Goal: Task Accomplishment & Management: Manage account settings

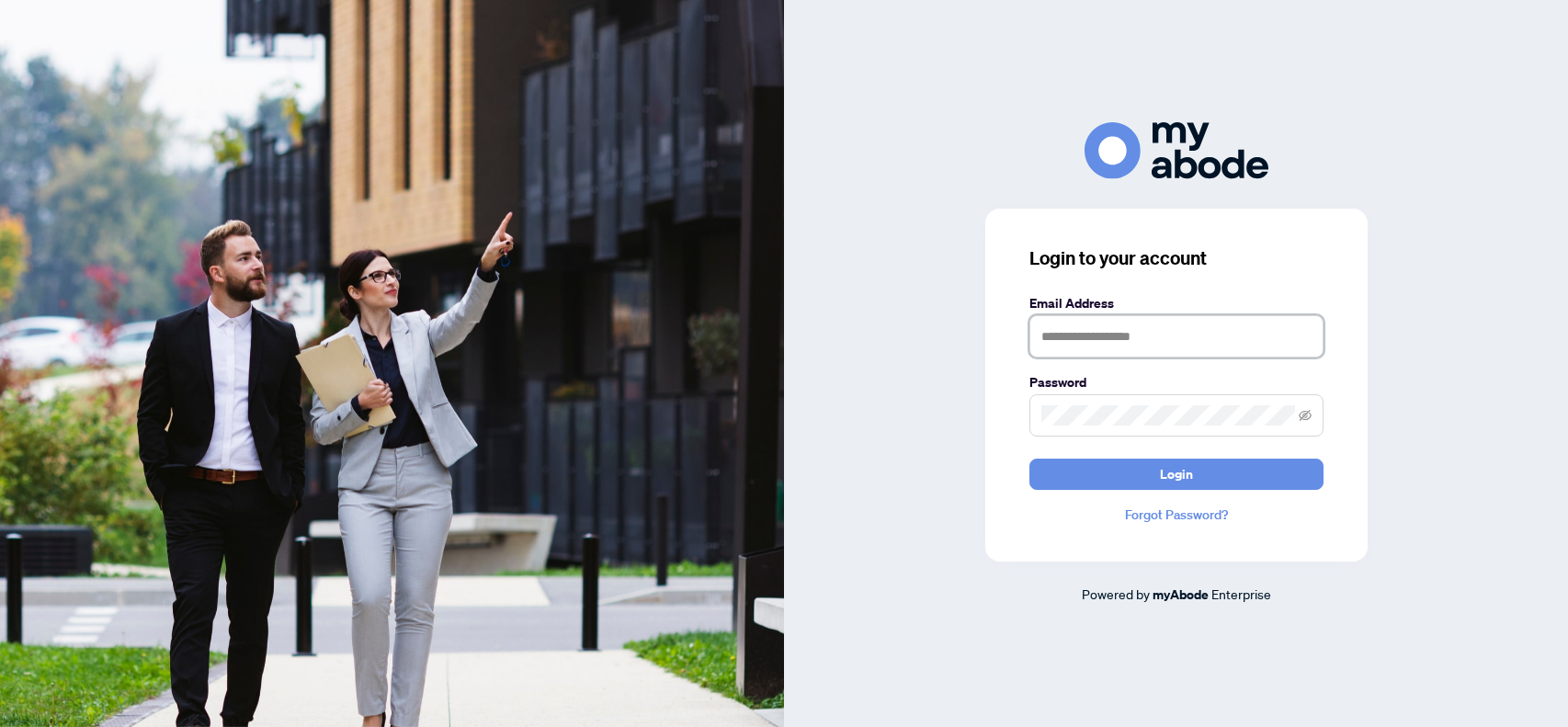
click at [1069, 325] on input "text" at bounding box center [1176, 337] width 294 height 42
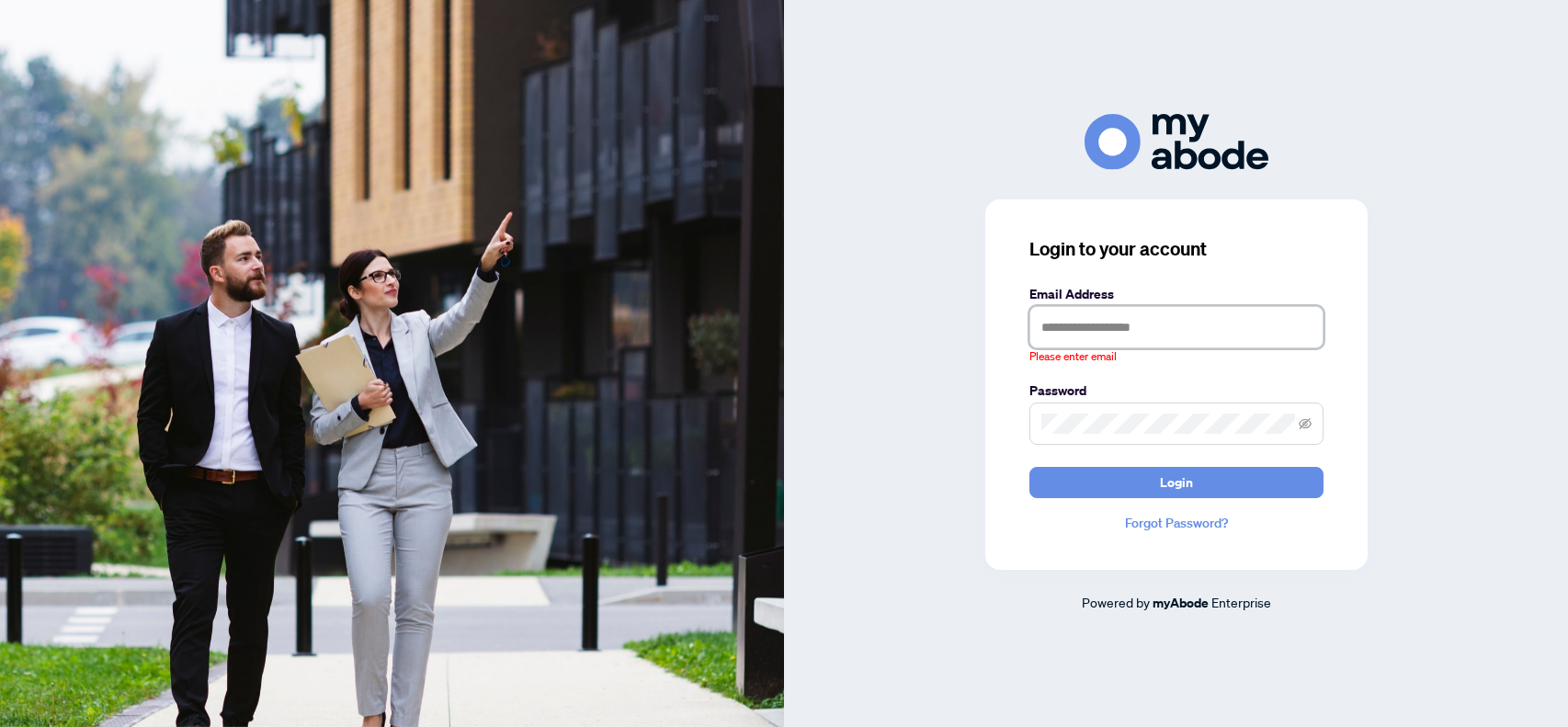
type input "**********"
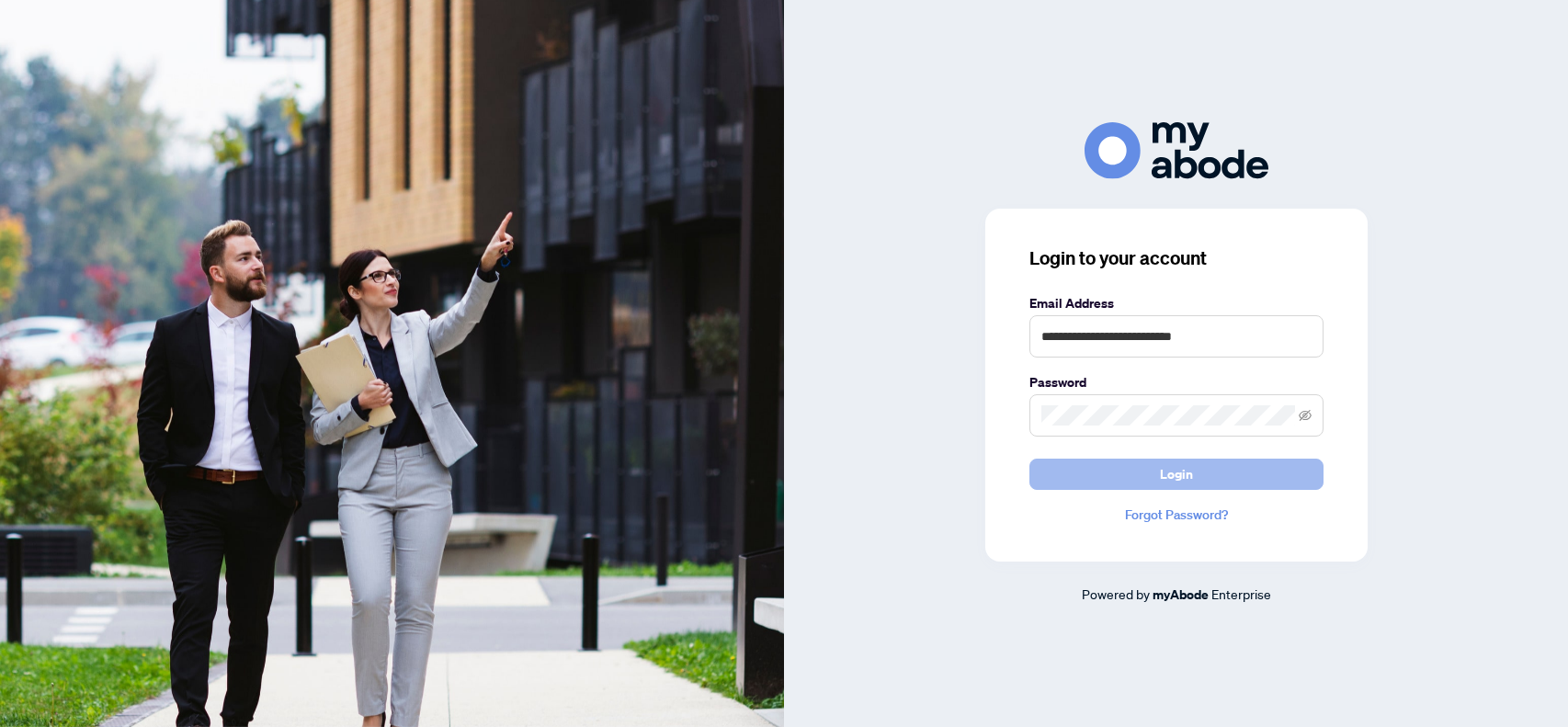
click at [1153, 472] on button "Login" at bounding box center [1176, 474] width 294 height 31
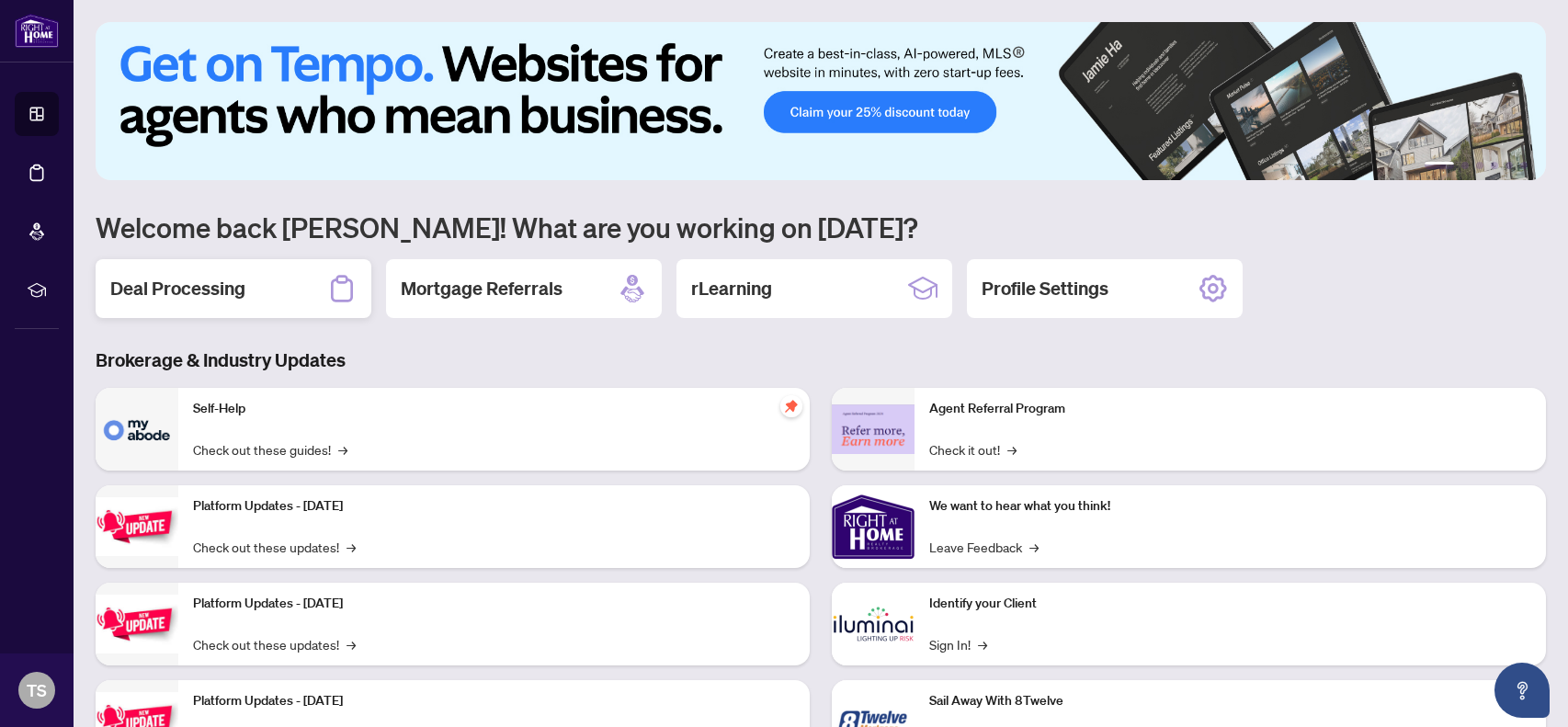
click at [202, 293] on h2 "Deal Processing" at bounding box center [178, 288] width 135 height 26
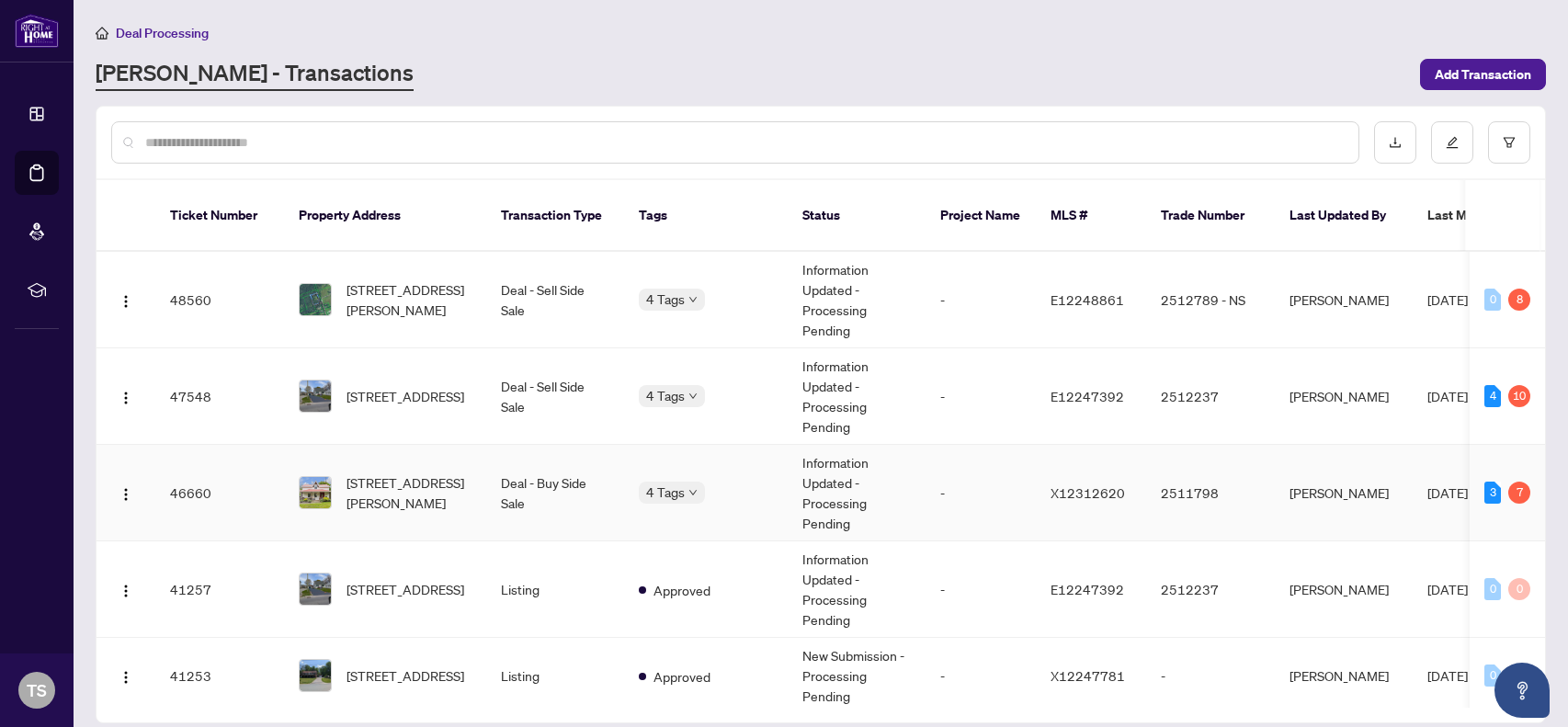
click at [369, 447] on td "[STREET_ADDRESS][PERSON_NAME]" at bounding box center [385, 492] width 202 height 96
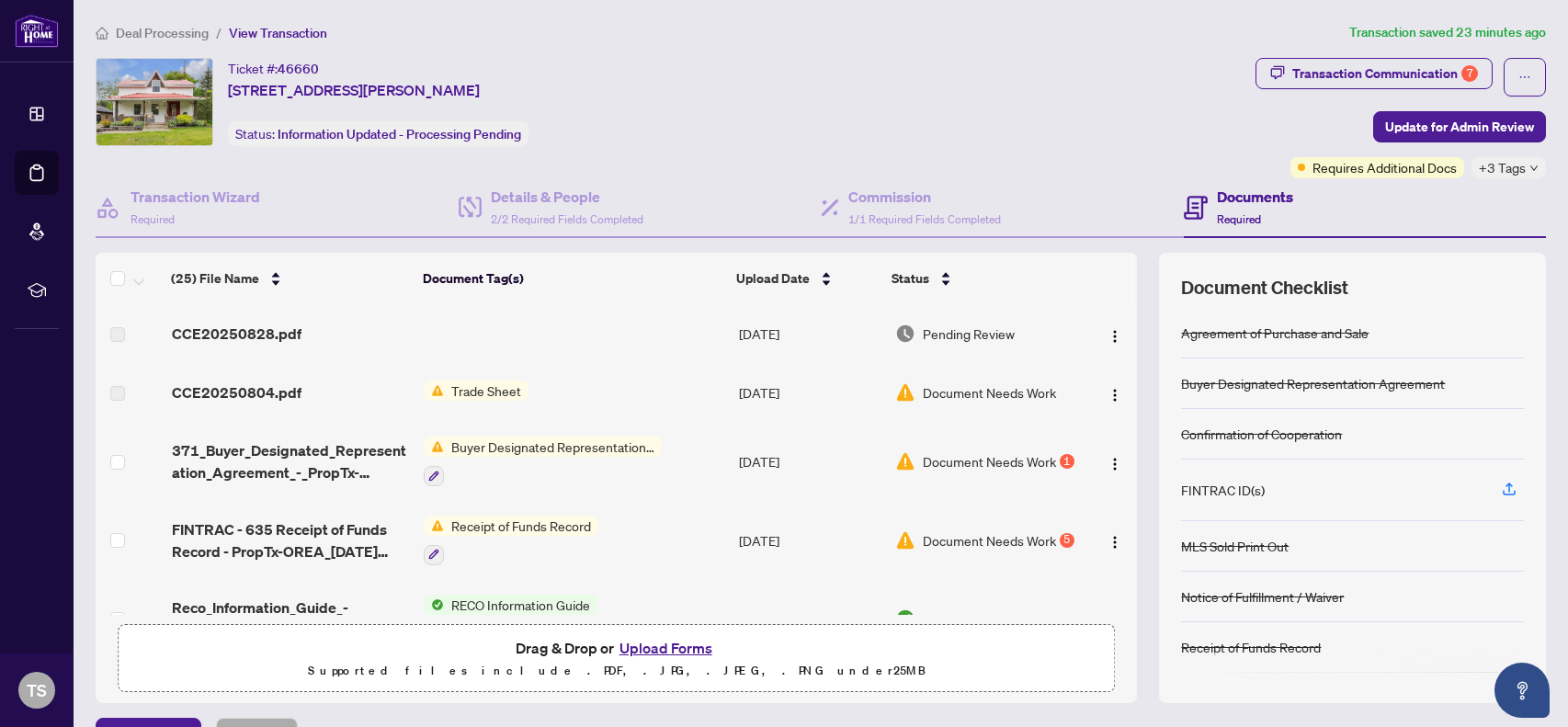
click at [649, 646] on button "Upload Forms" at bounding box center [666, 647] width 104 height 24
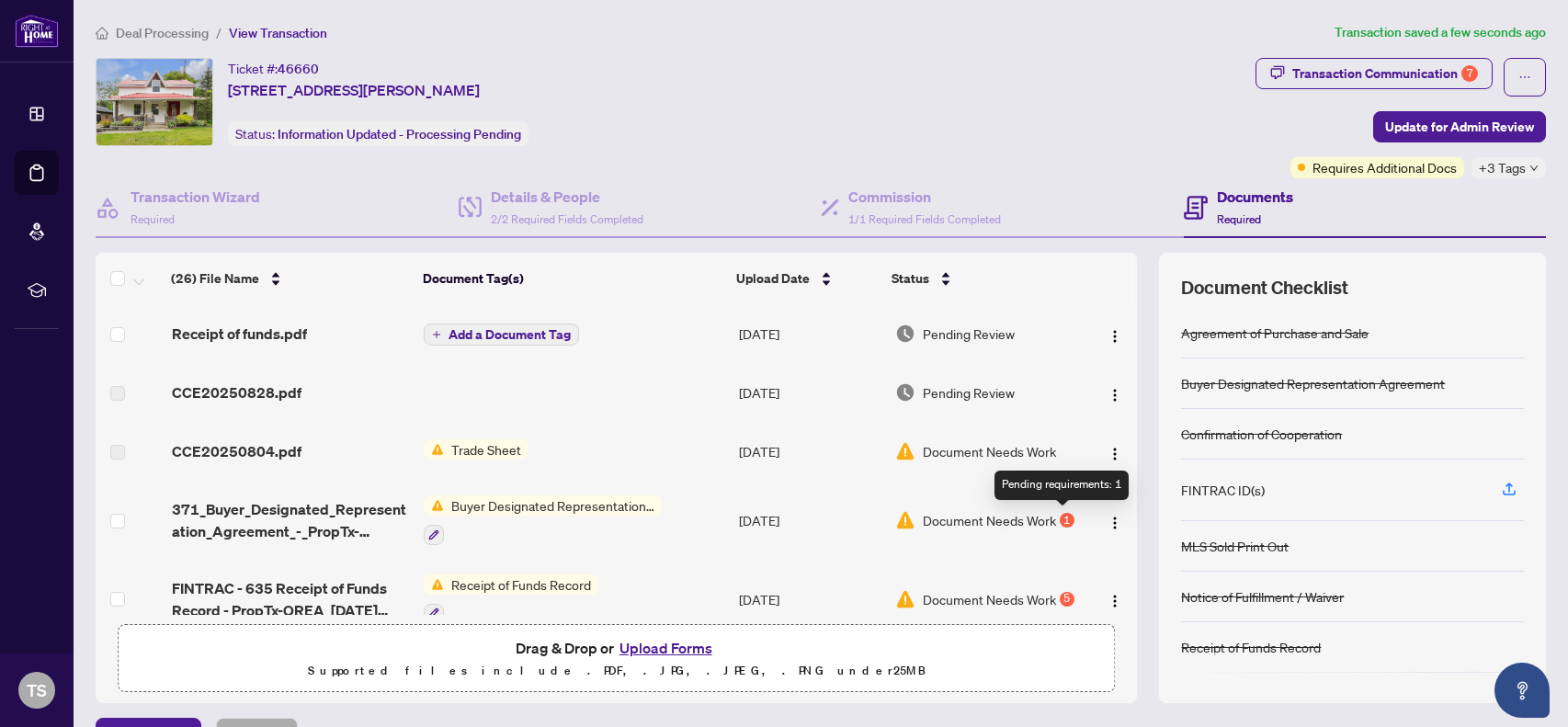
click at [1059, 517] on div "1" at bounding box center [1066, 519] width 14 height 14
click at [500, 333] on span "Add a Document Tag" at bounding box center [509, 334] width 122 height 13
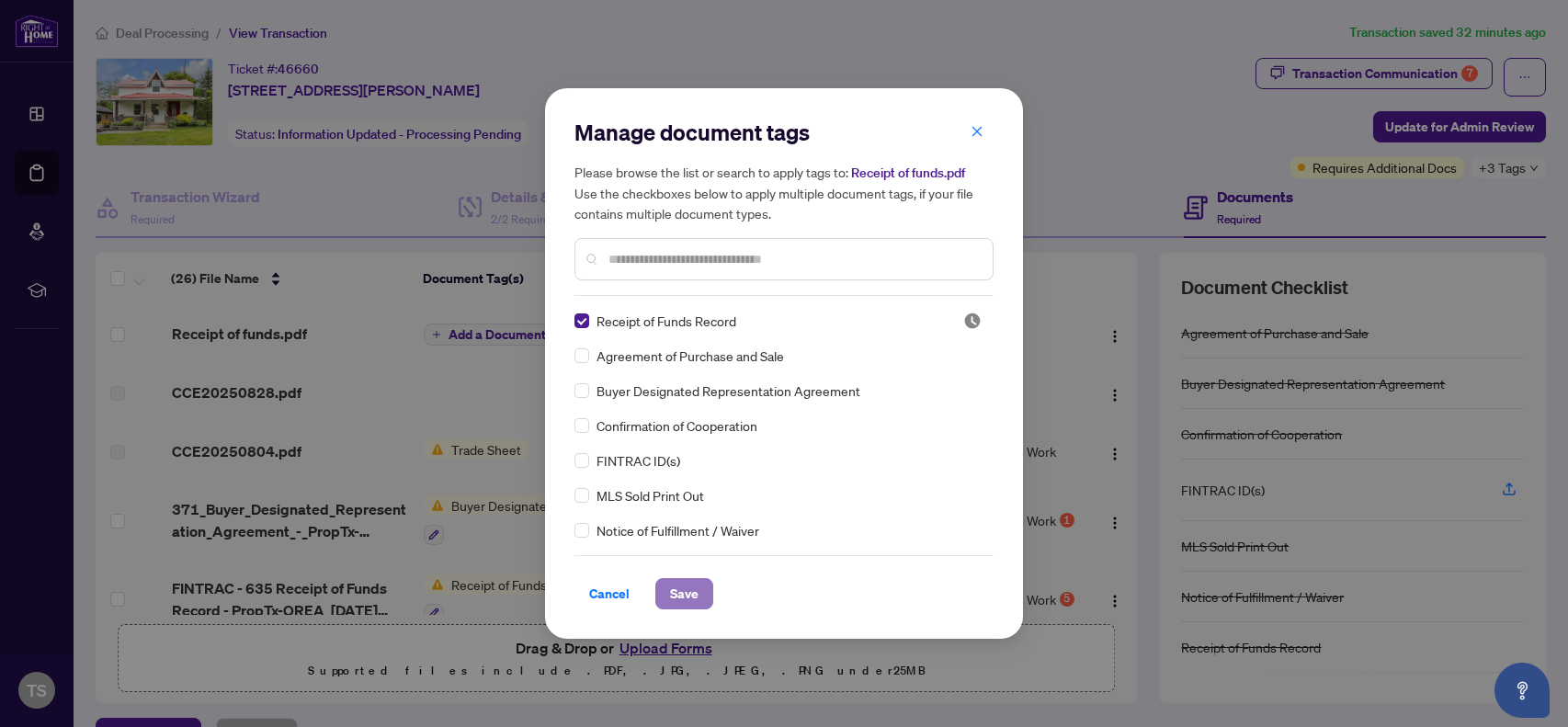
click at [680, 591] on span "Save" at bounding box center [684, 593] width 29 height 30
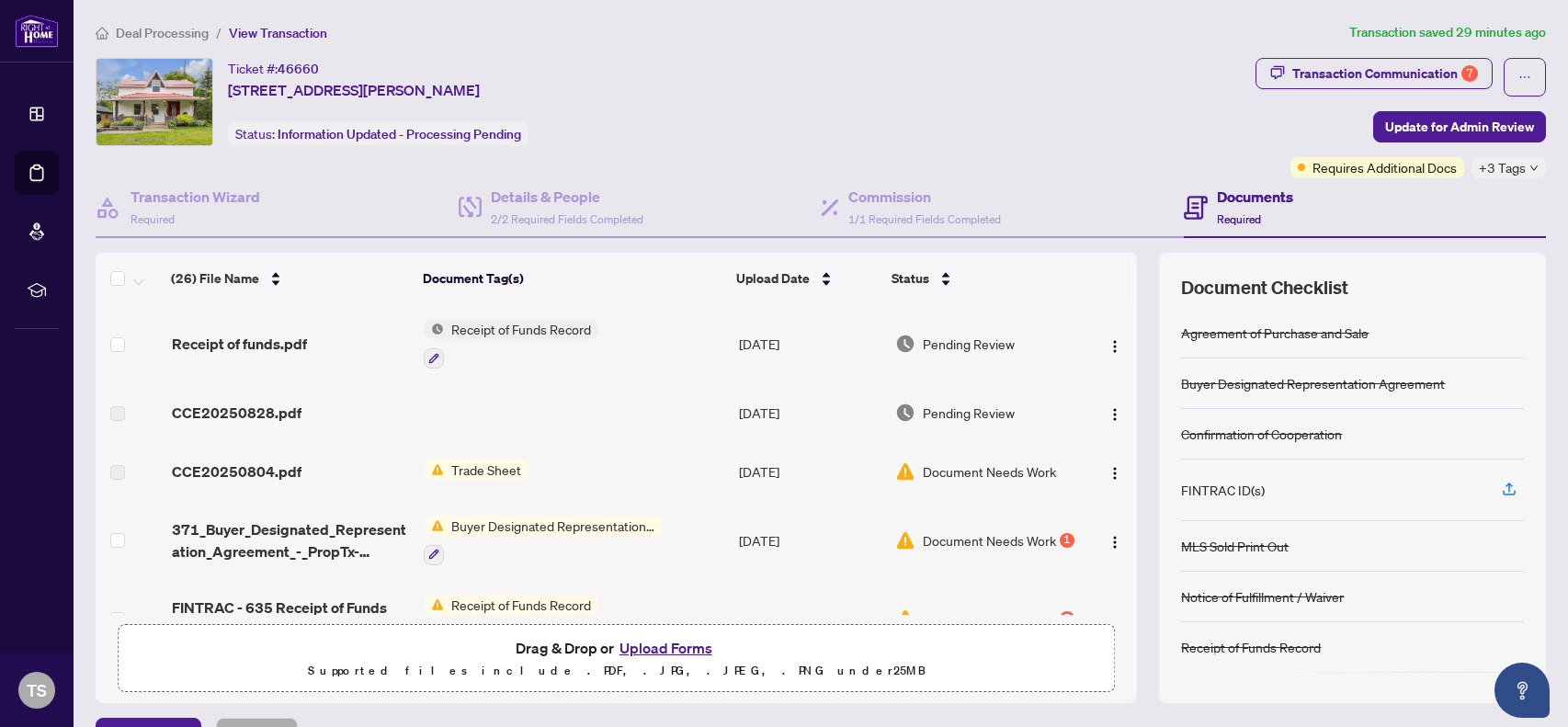
click at [508, 469] on span "Trade Sheet" at bounding box center [486, 469] width 85 height 20
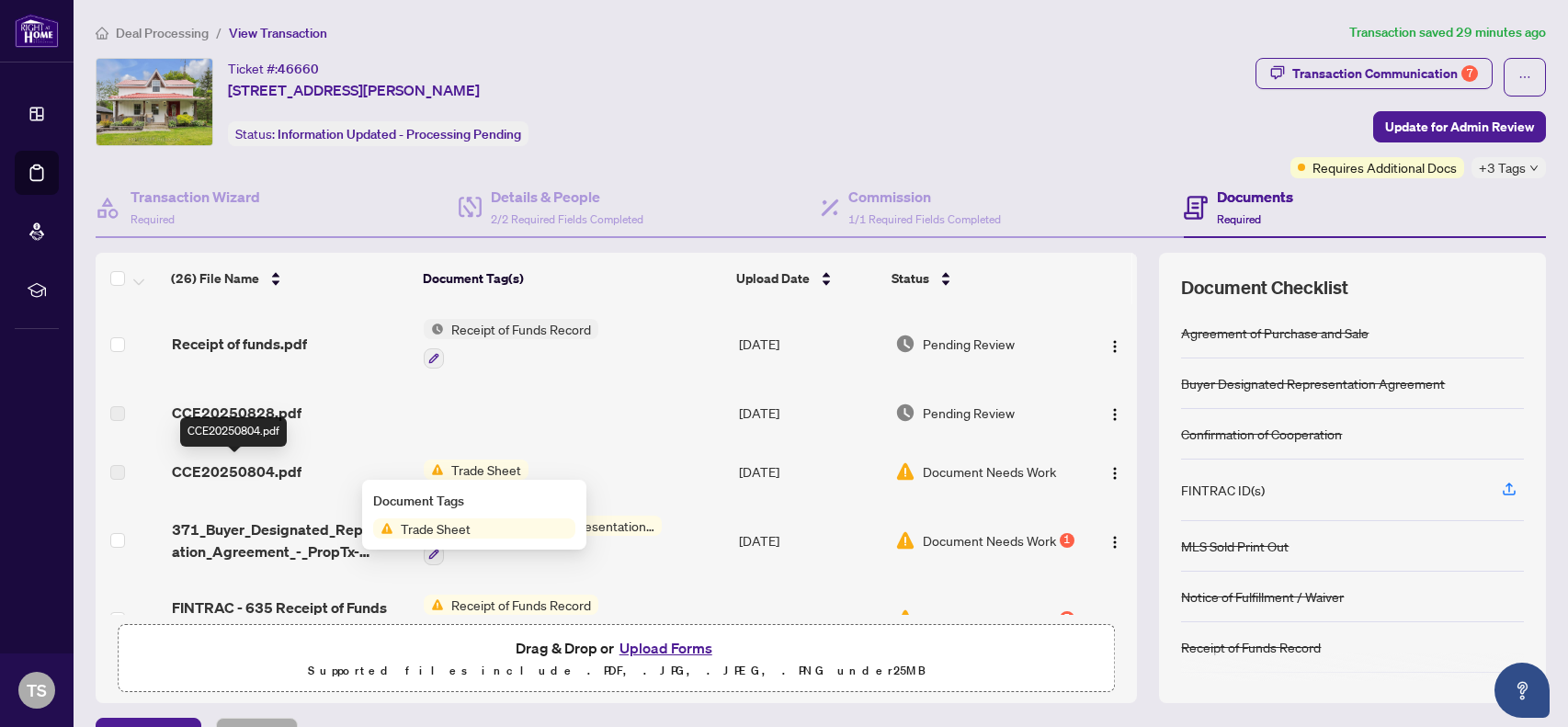
click at [235, 466] on span "CCE20250804.pdf" at bounding box center [237, 471] width 130 height 22
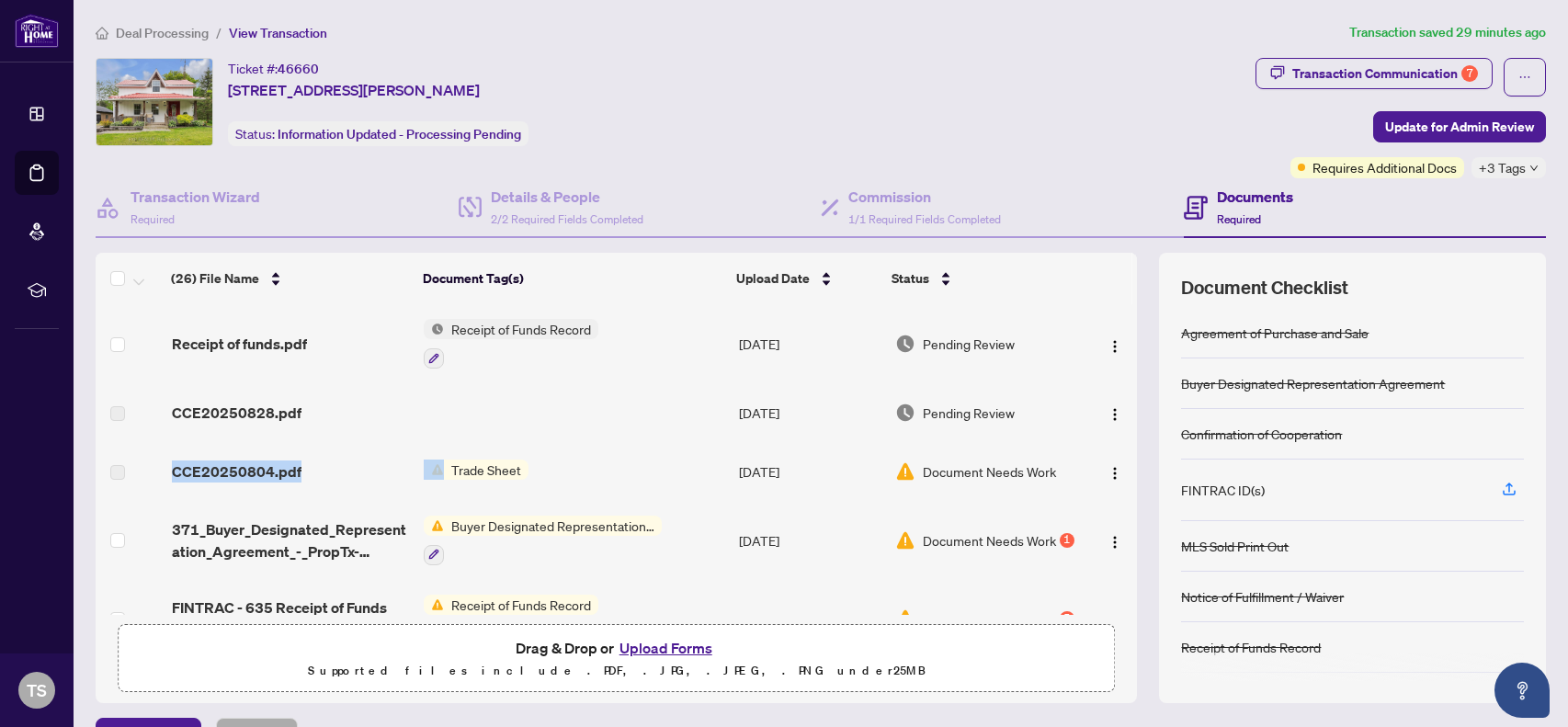
click at [470, 470] on span "Trade Sheet" at bounding box center [486, 469] width 85 height 20
click at [450, 526] on span "Trade Sheet" at bounding box center [436, 528] width 85 height 20
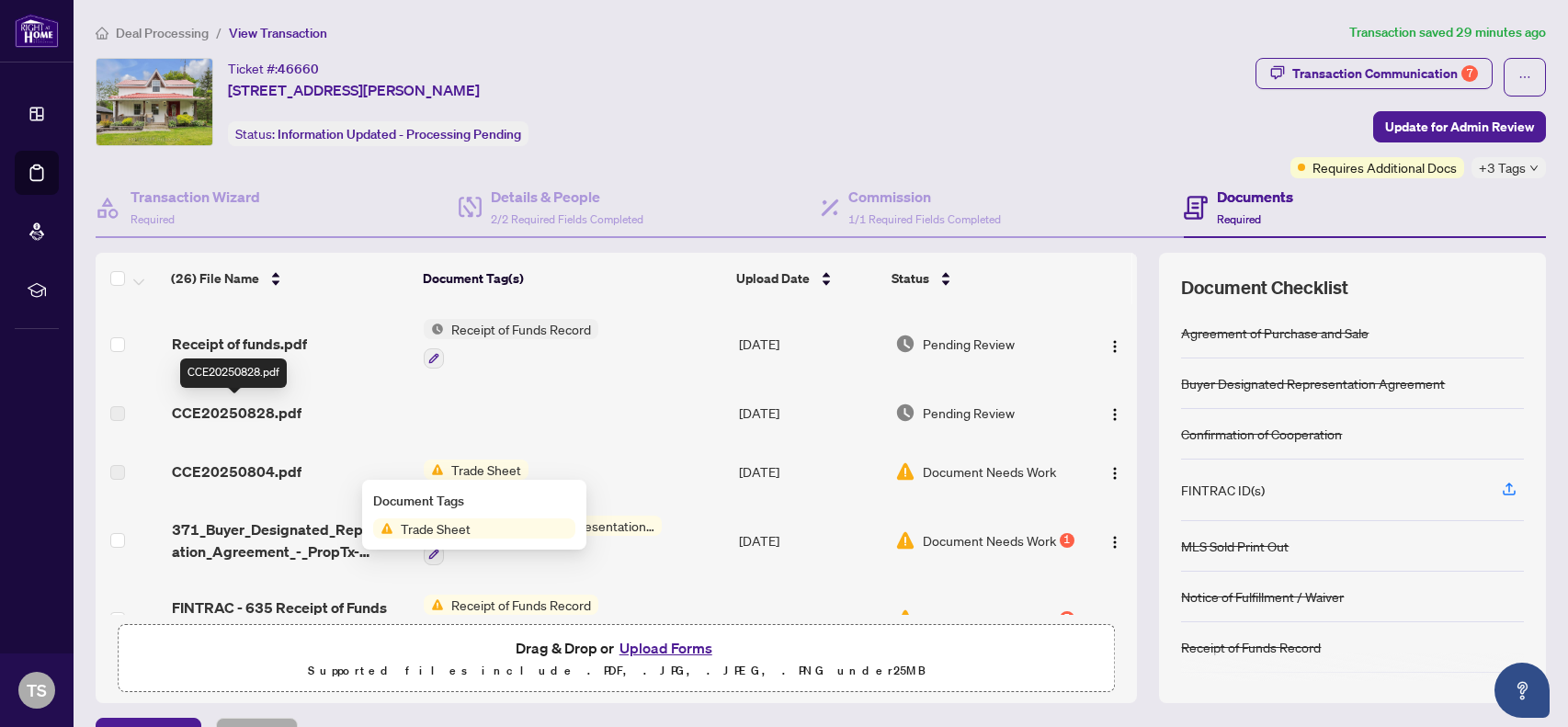
click at [262, 415] on span "CCE20250828.pdf" at bounding box center [237, 412] width 130 height 22
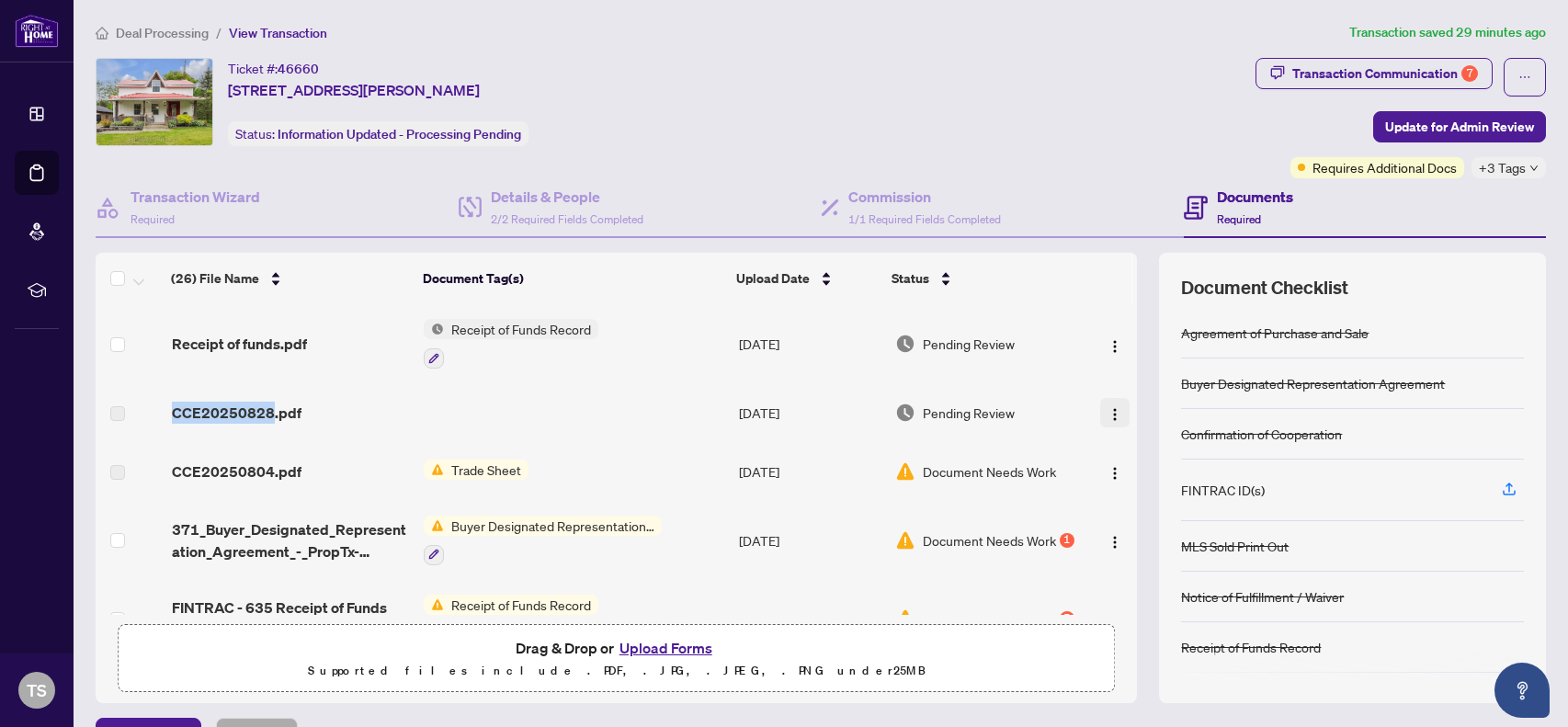
click at [1109, 420] on button "button" at bounding box center [1114, 413] width 30 height 30
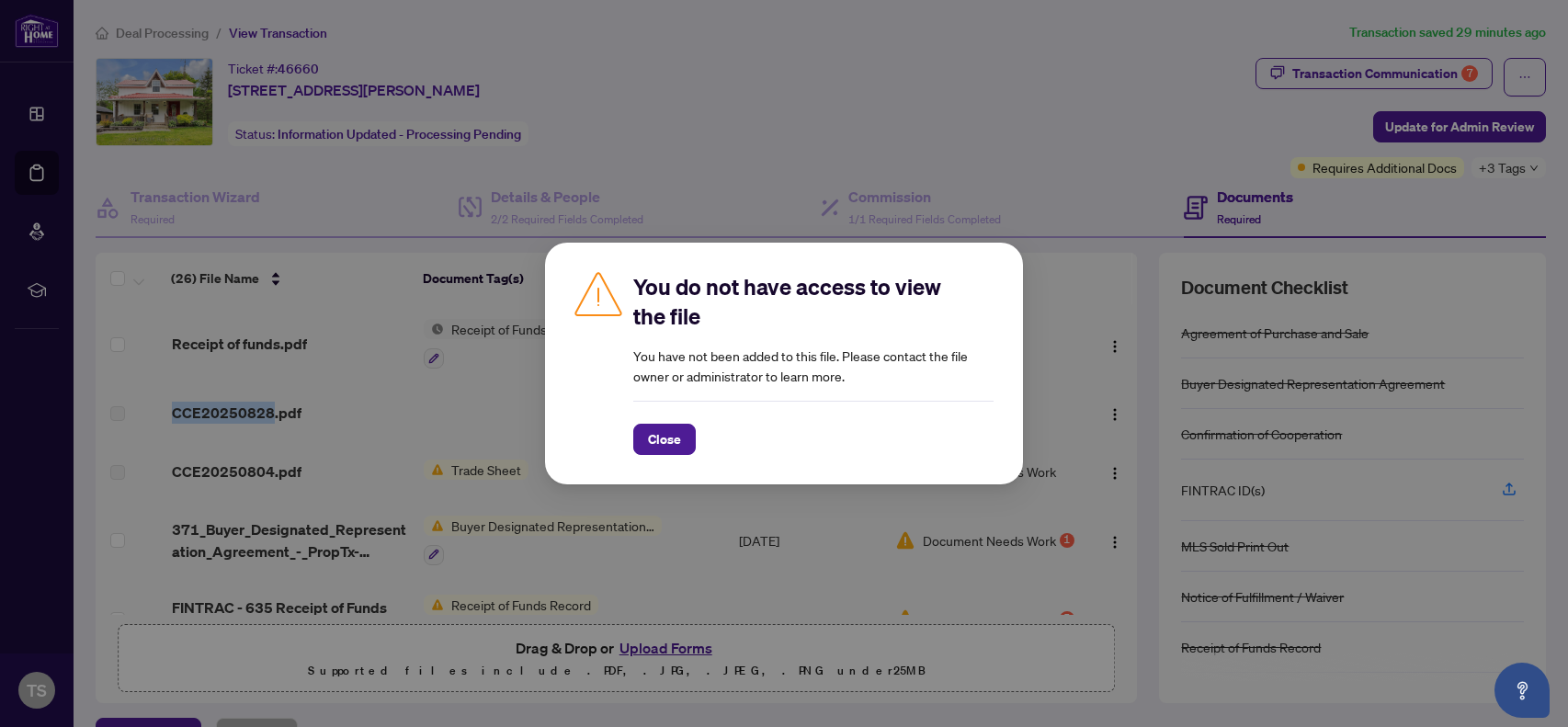
click at [824, 48] on div "You do not have access to view the file You have not been added to this file. P…" at bounding box center [784, 364] width 1568 height 727
click at [677, 425] on span "Close" at bounding box center [664, 439] width 33 height 30
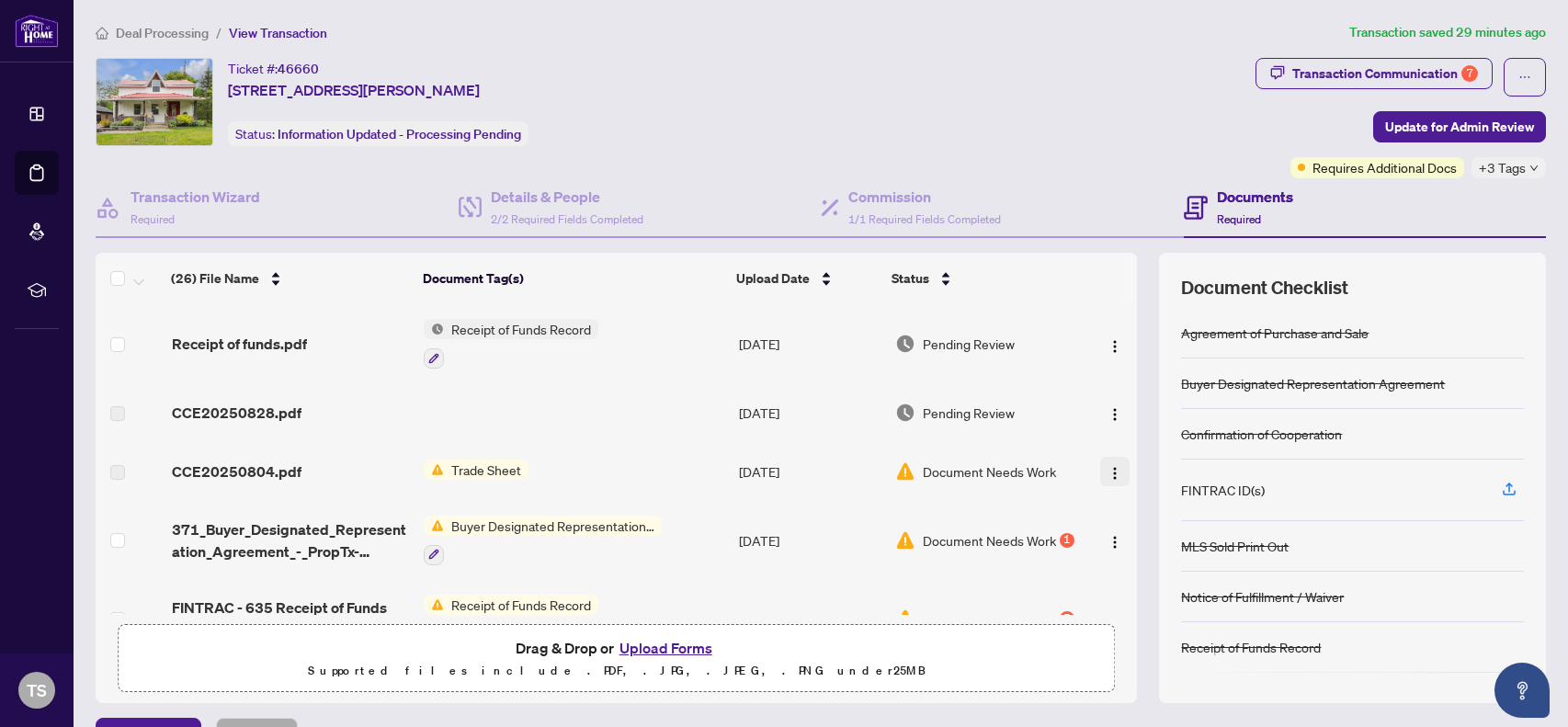
click at [1108, 470] on img "button" at bounding box center [1114, 472] width 14 height 14
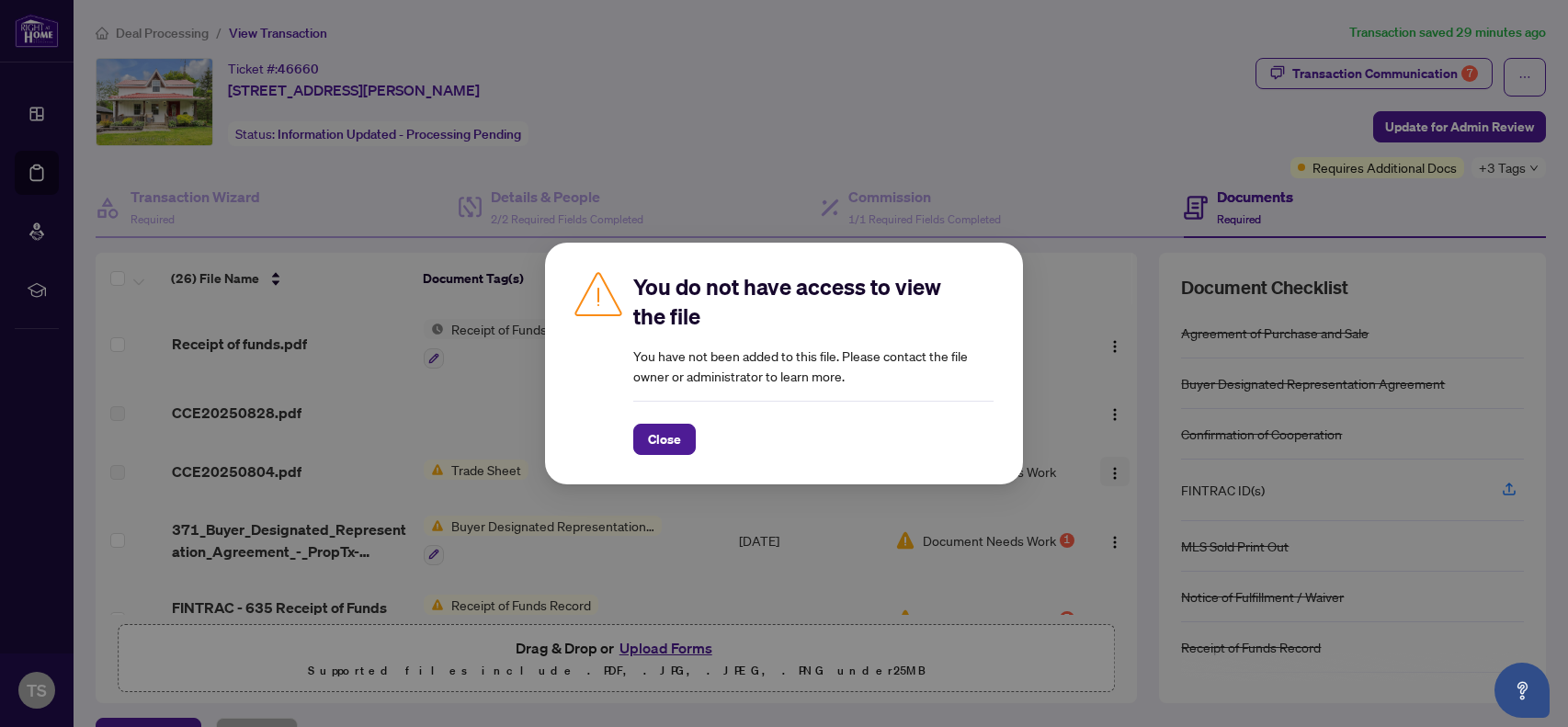
click at [1108, 470] on div "You do not have access to view the file You have not been added to this file. P…" at bounding box center [784, 364] width 1568 height 727
click at [656, 431] on span "Close" at bounding box center [664, 439] width 33 height 30
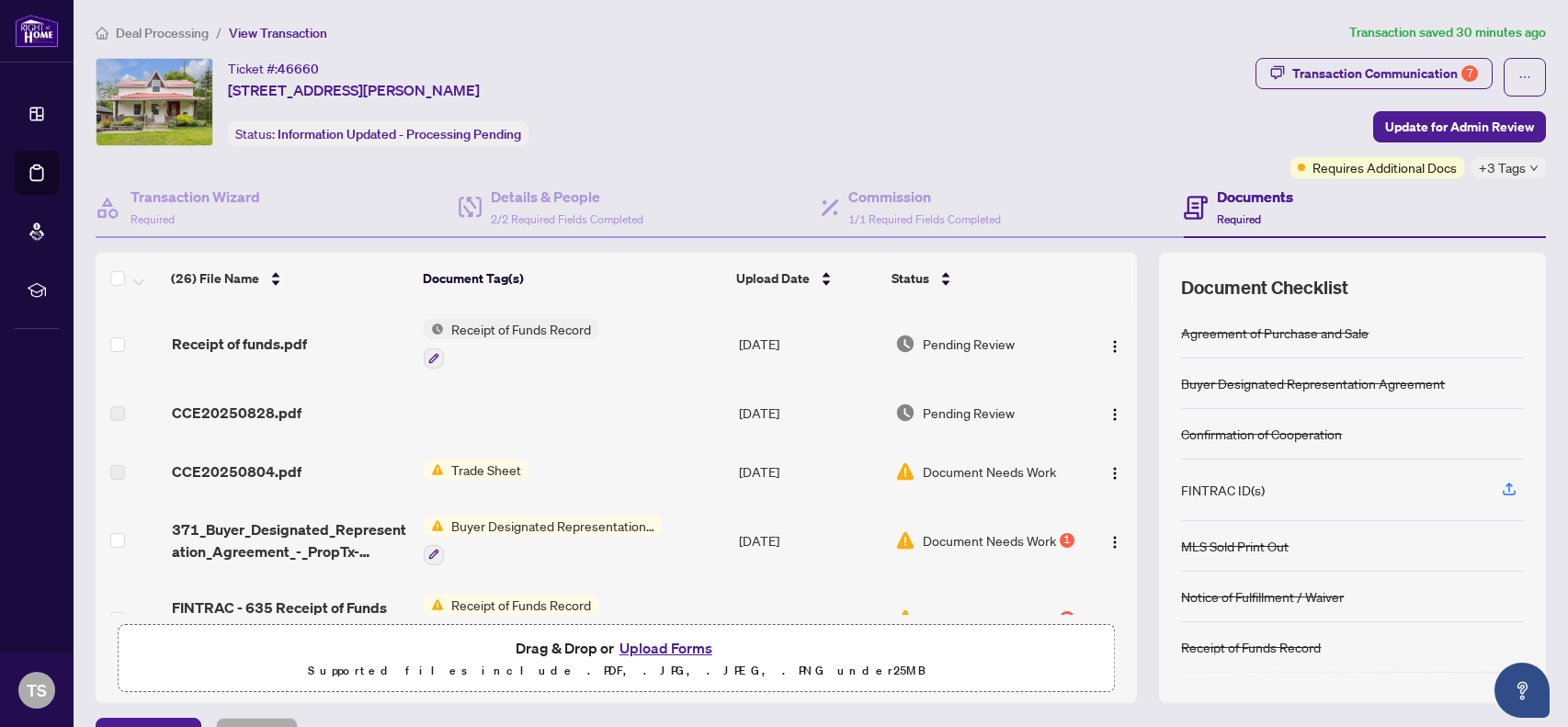
click at [731, 90] on div "Ticket #: 46660 [STREET_ADDRESS][PERSON_NAME] Status: Information Updated - Pro…" at bounding box center [671, 102] width 1152 height 88
click at [1331, 71] on div "Transaction Communication 7" at bounding box center [1384, 73] width 186 height 30
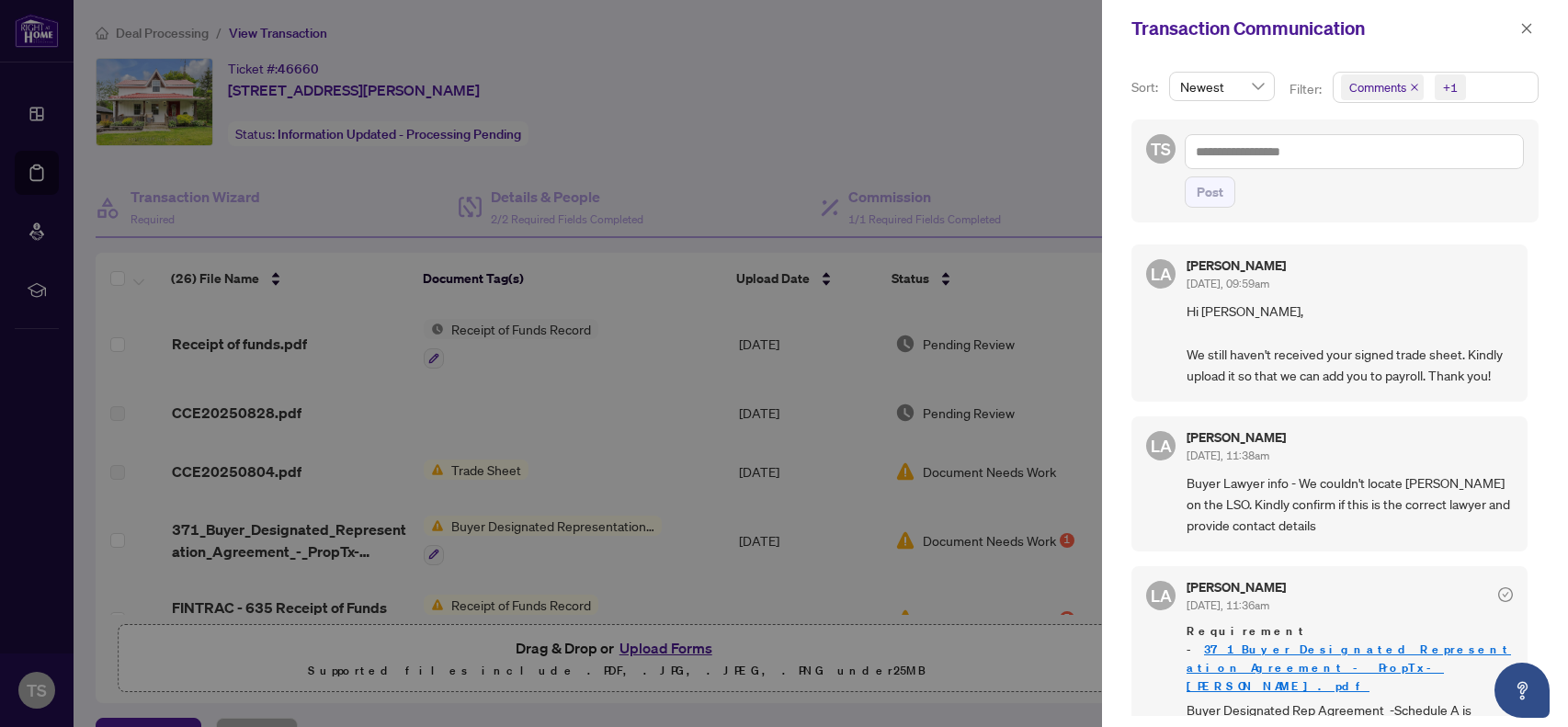
click at [688, 75] on div at bounding box center [784, 364] width 1568 height 727
click at [641, 149] on div at bounding box center [784, 364] width 1568 height 727
click at [1526, 31] on icon "close" at bounding box center [1526, 28] width 13 height 13
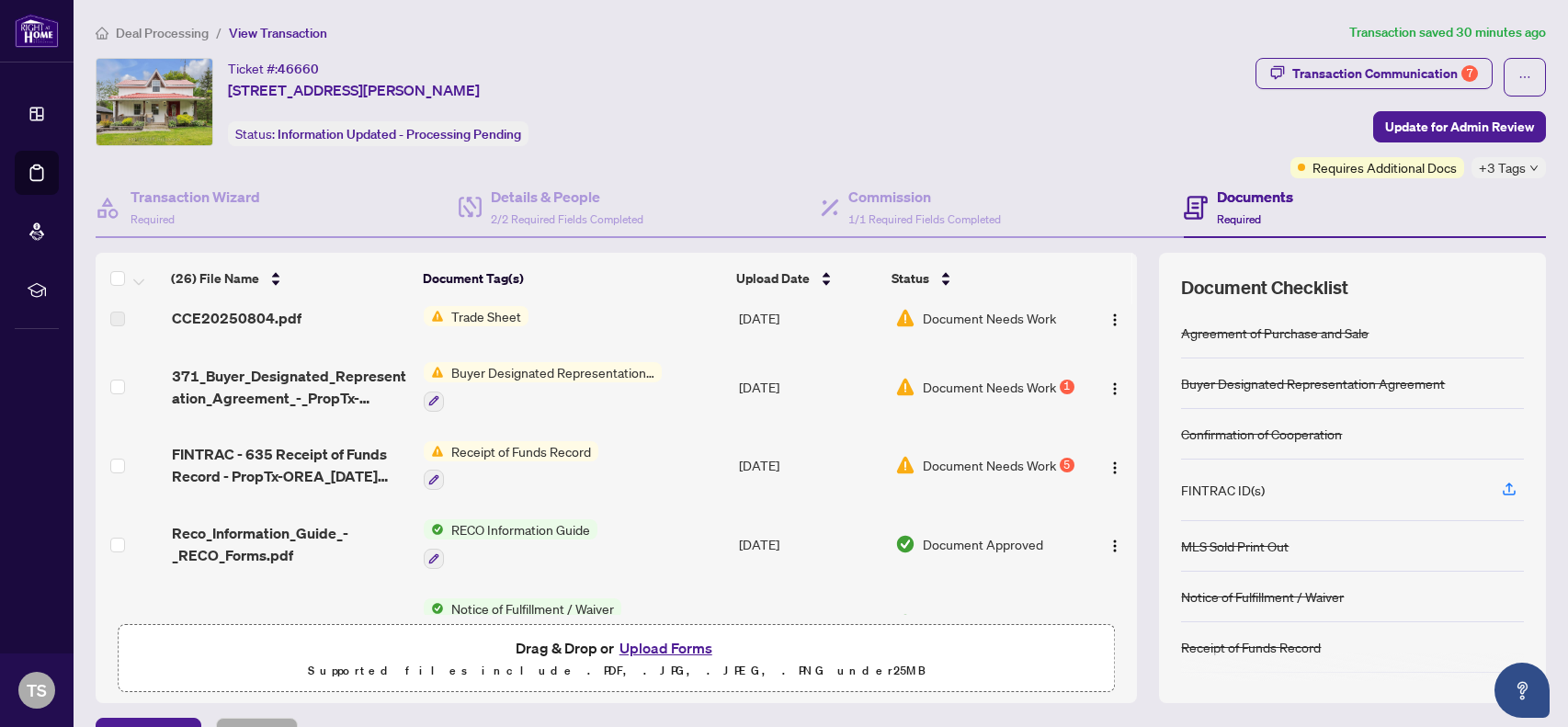
scroll to position [173, 0]
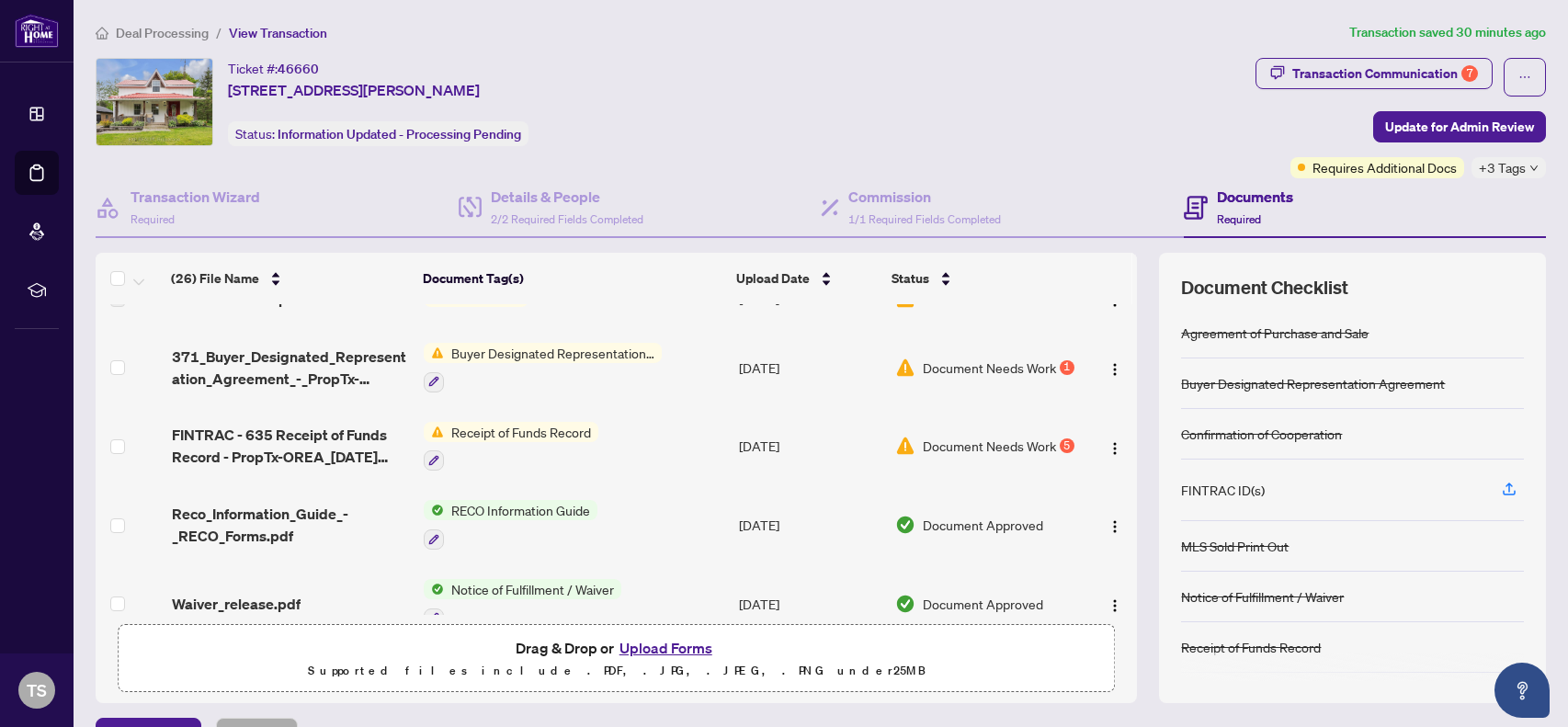
click at [662, 645] on button "Upload Forms" at bounding box center [666, 647] width 104 height 24
